Goal: Register for event/course

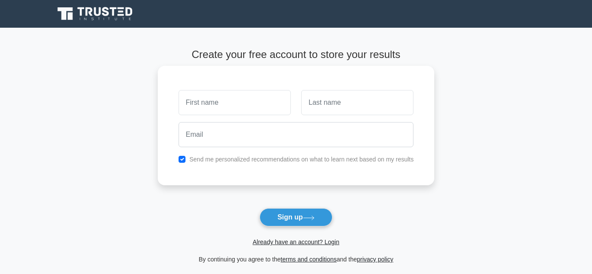
click at [226, 92] on input "text" at bounding box center [235, 102] width 112 height 25
type input "zaina"
click at [310, 100] on input "text" at bounding box center [357, 102] width 112 height 25
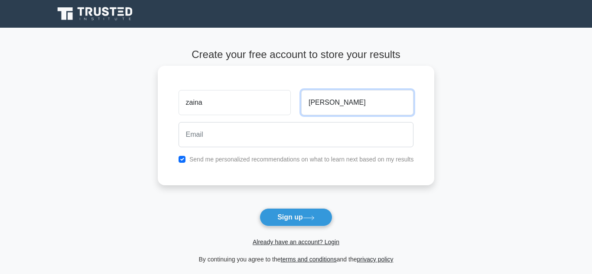
type input "simon"
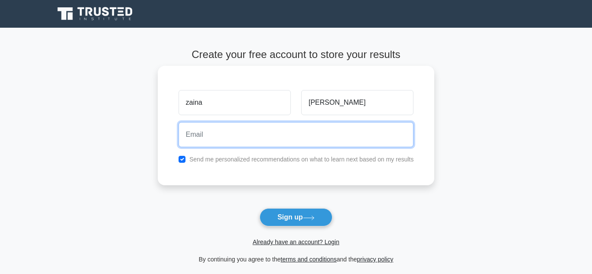
click at [253, 134] on input "email" at bounding box center [296, 134] width 235 height 25
type input "zainasimon58@gmail.com"
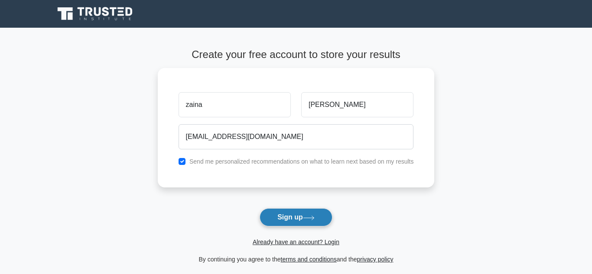
click at [292, 224] on button "Sign up" at bounding box center [296, 217] width 73 height 18
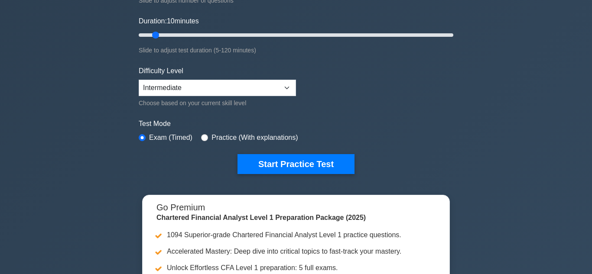
scroll to position [154, 0]
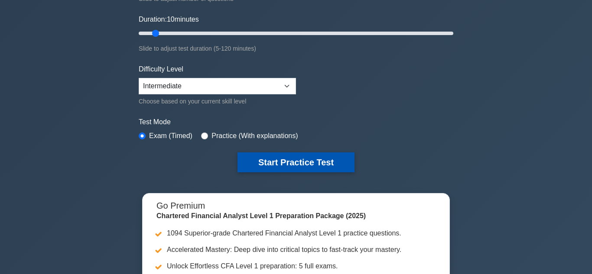
click at [302, 167] on button "Start Practice Test" at bounding box center [295, 163] width 117 height 20
